Goal: Information Seeking & Learning: Learn about a topic

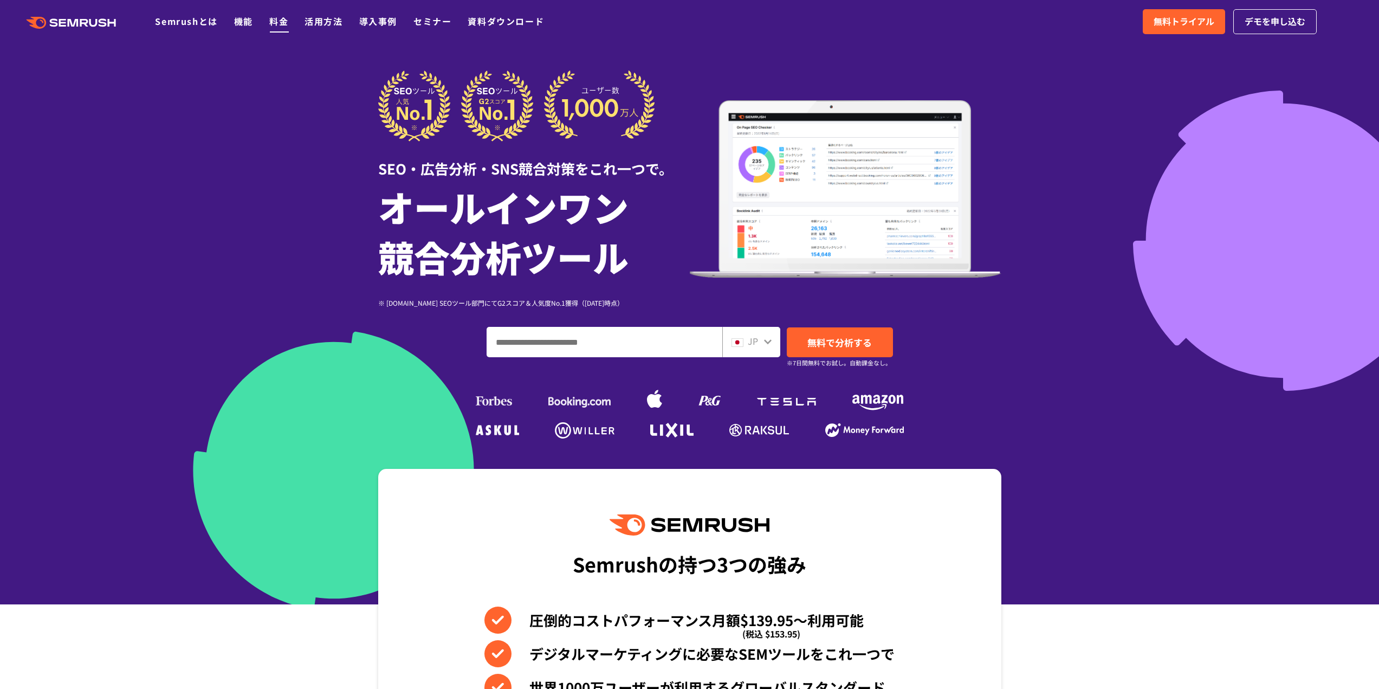
click at [281, 27] on link "料金" at bounding box center [278, 21] width 19 height 13
